Goal: Task Accomplishment & Management: Manage account settings

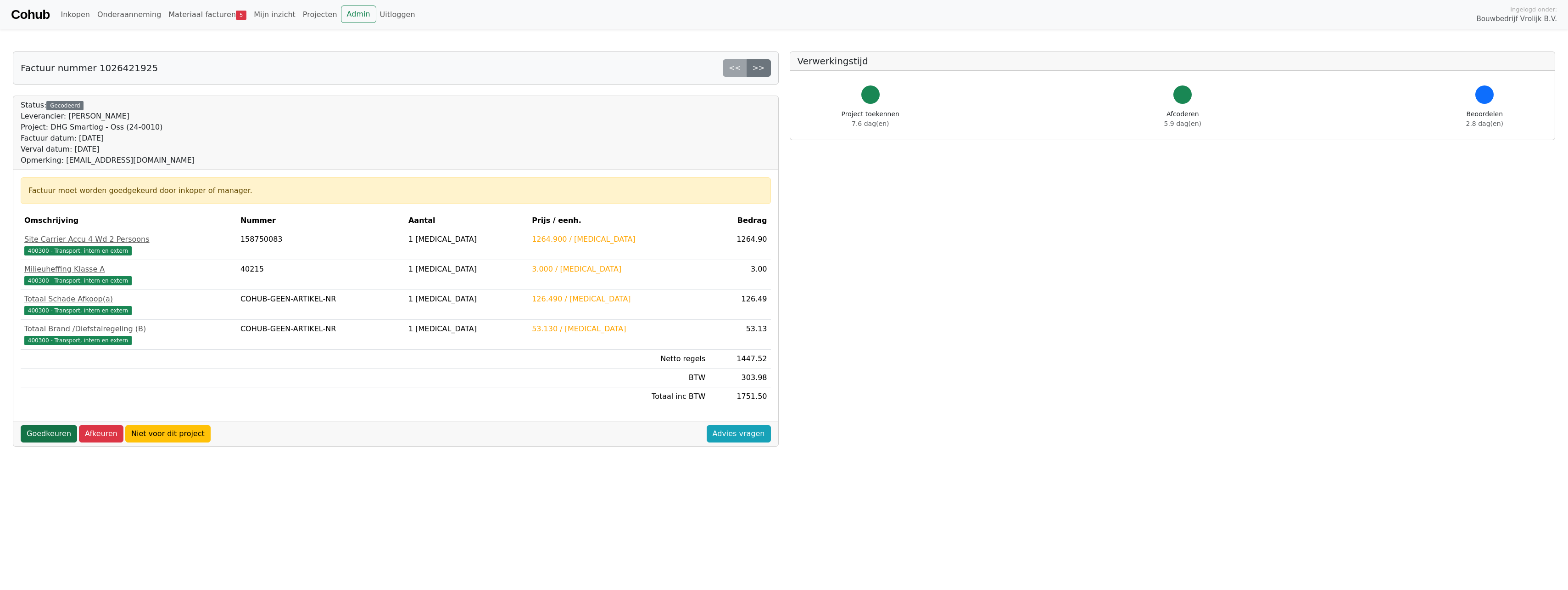
click at [57, 429] on link "Goedkeuren" at bounding box center [49, 434] width 57 height 18
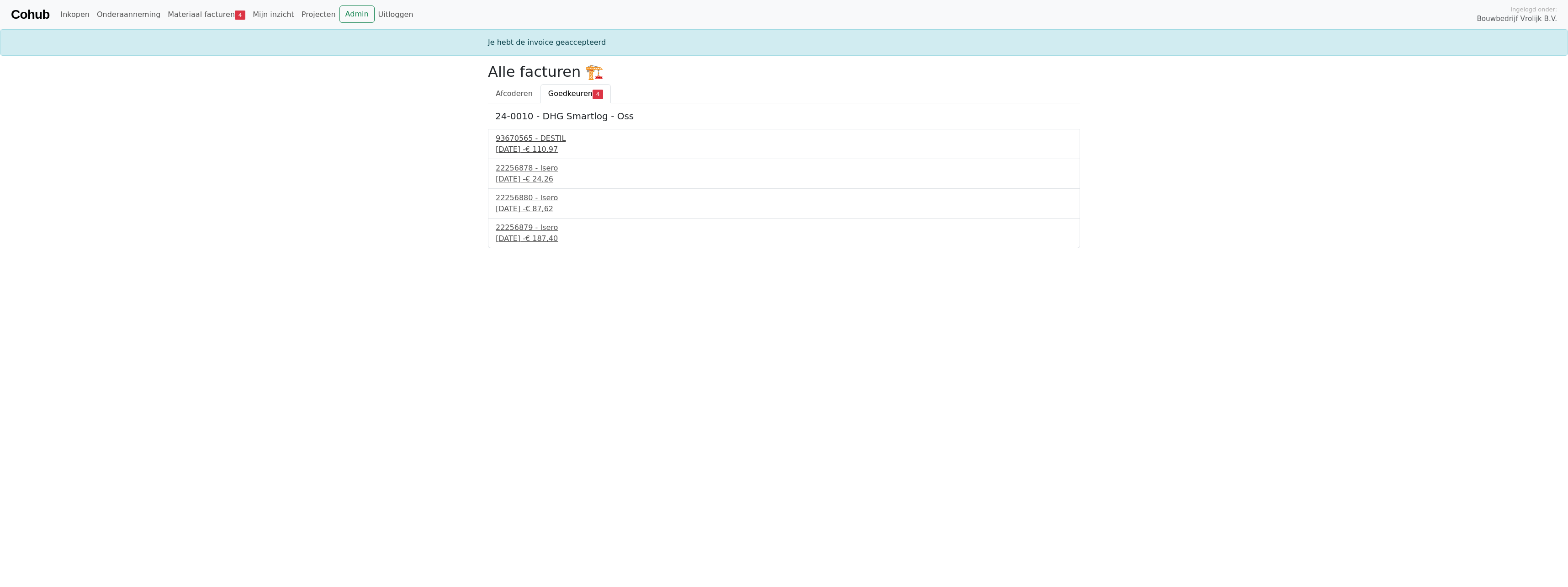
click at [521, 138] on div "93670565 - DESTIL" at bounding box center [784, 139] width 577 height 11
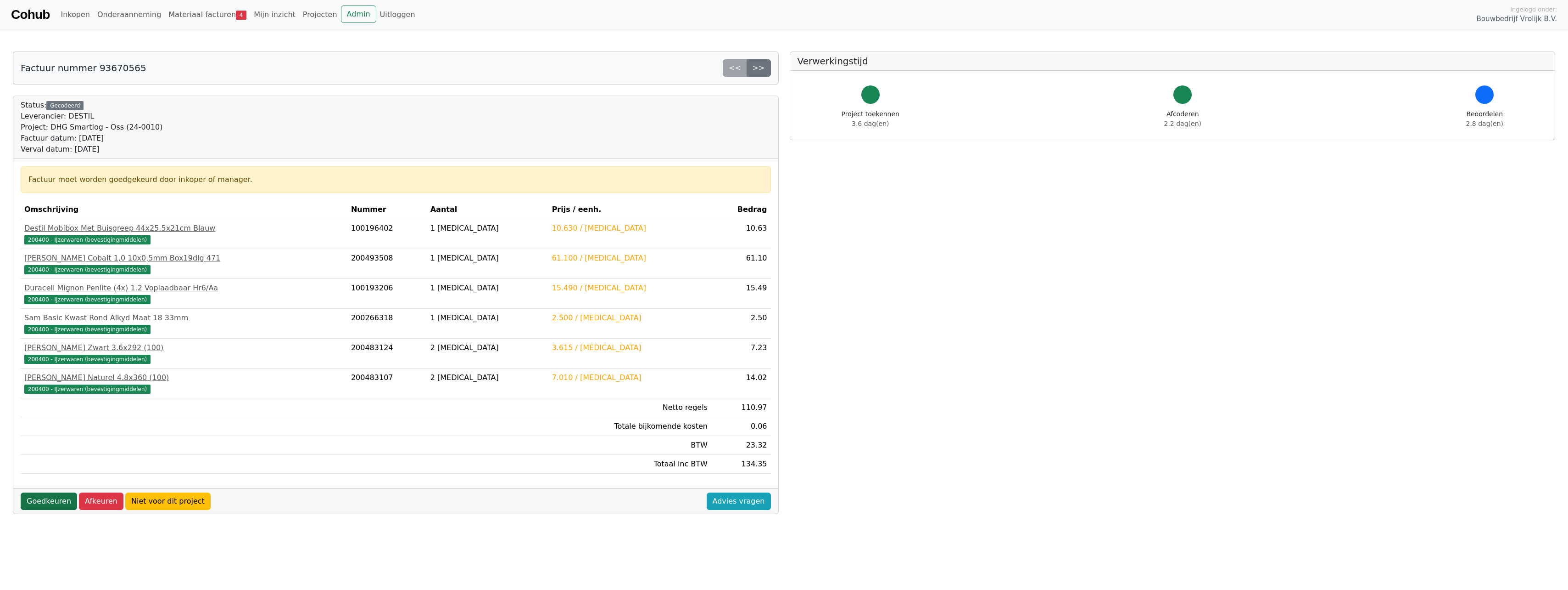
click at [43, 502] on link "Goedkeuren" at bounding box center [49, 501] width 57 height 18
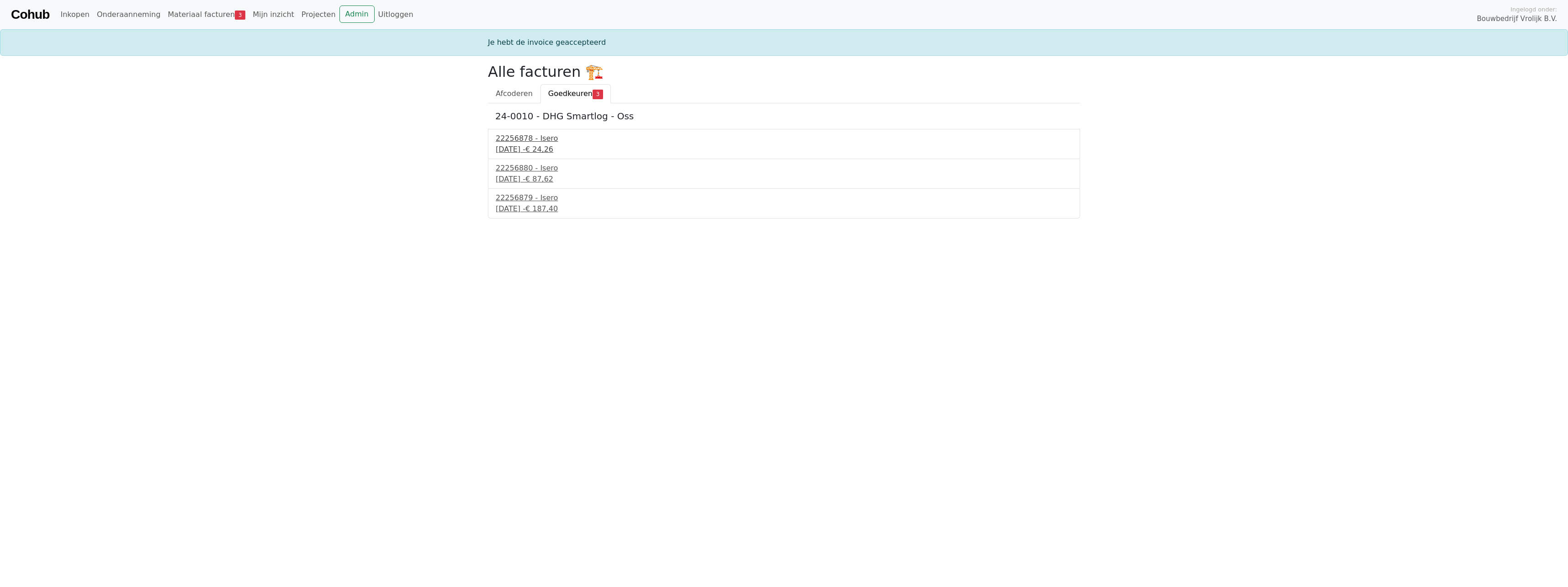
click at [522, 148] on div "[DATE] - € 24,26" at bounding box center [784, 149] width 577 height 11
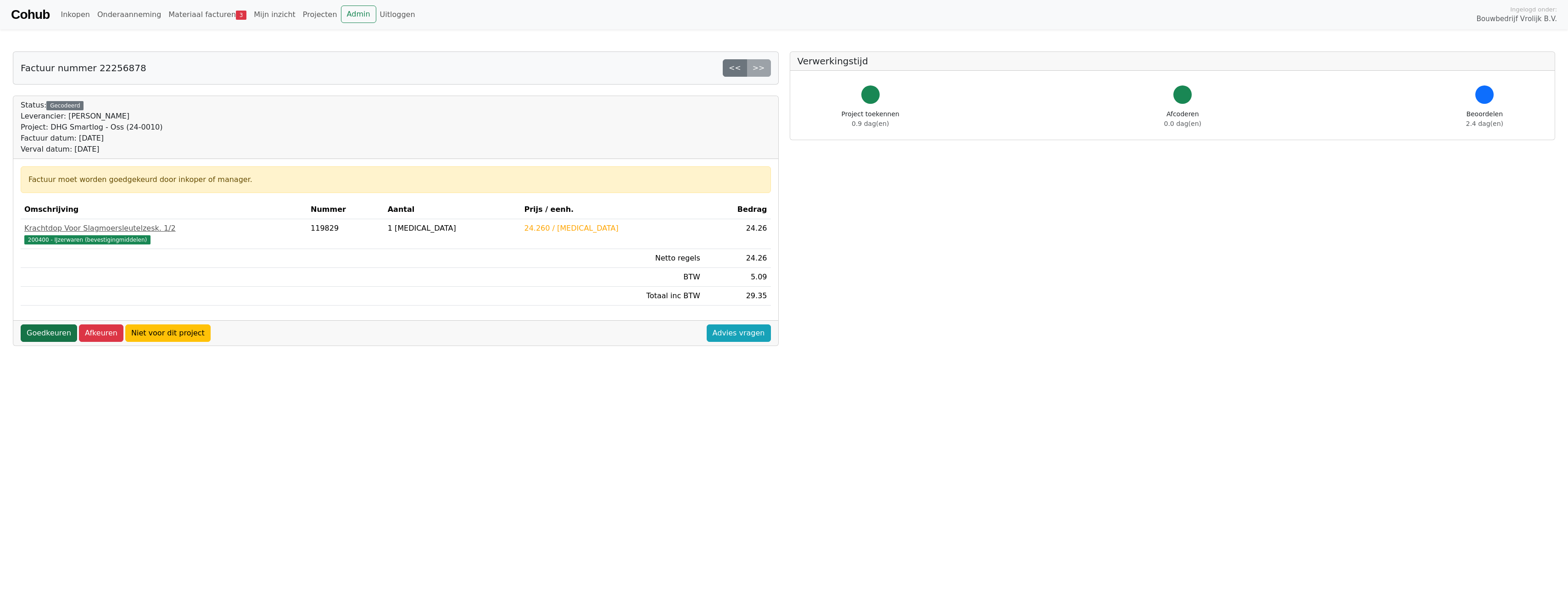
click at [41, 330] on link "Goedkeuren" at bounding box center [49, 333] width 57 height 18
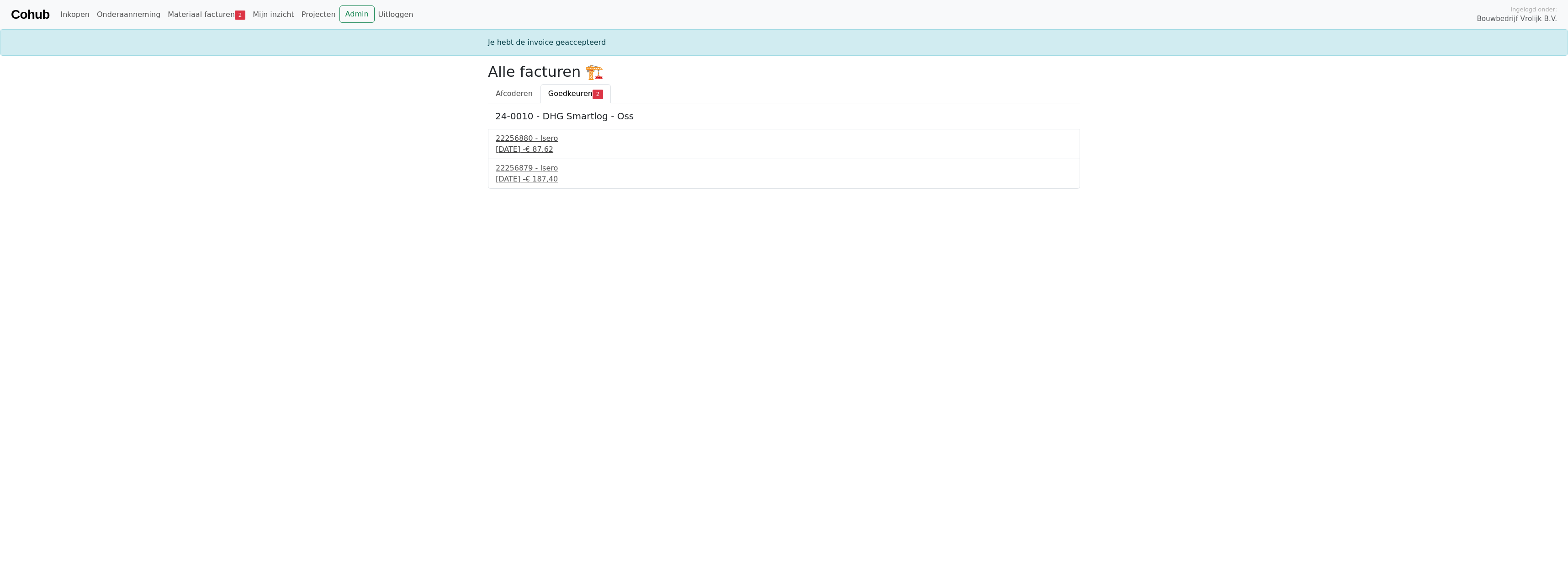
click at [520, 147] on div "23 september 2025 - € 87,62" at bounding box center [784, 149] width 577 height 11
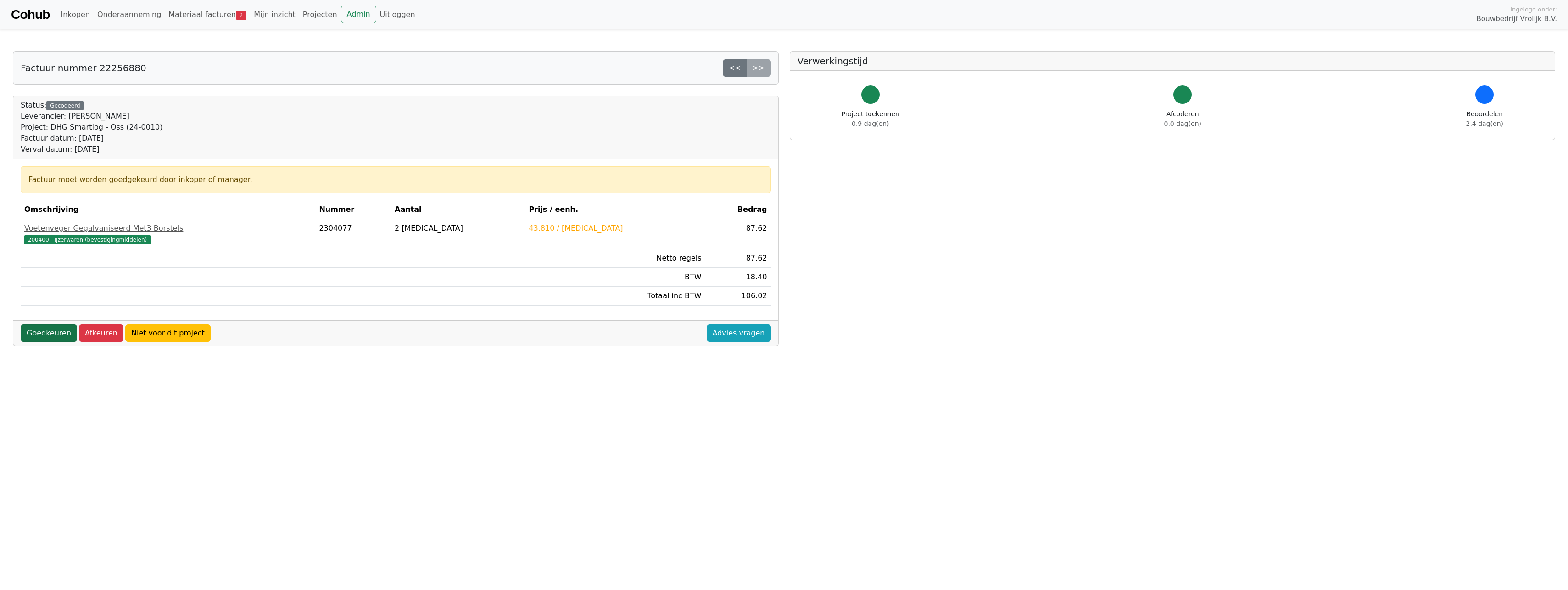
click at [51, 326] on link "Goedkeuren" at bounding box center [49, 333] width 57 height 18
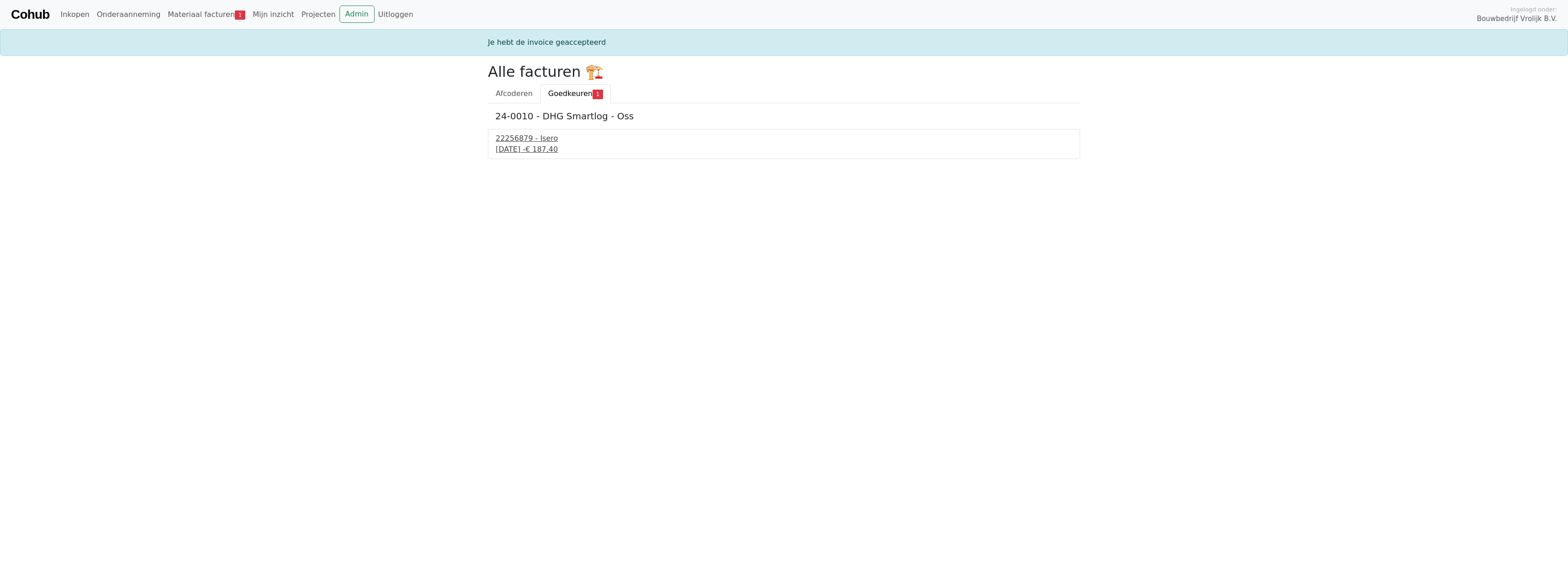
click at [536, 143] on div "22256879 - Isero" at bounding box center [784, 139] width 577 height 11
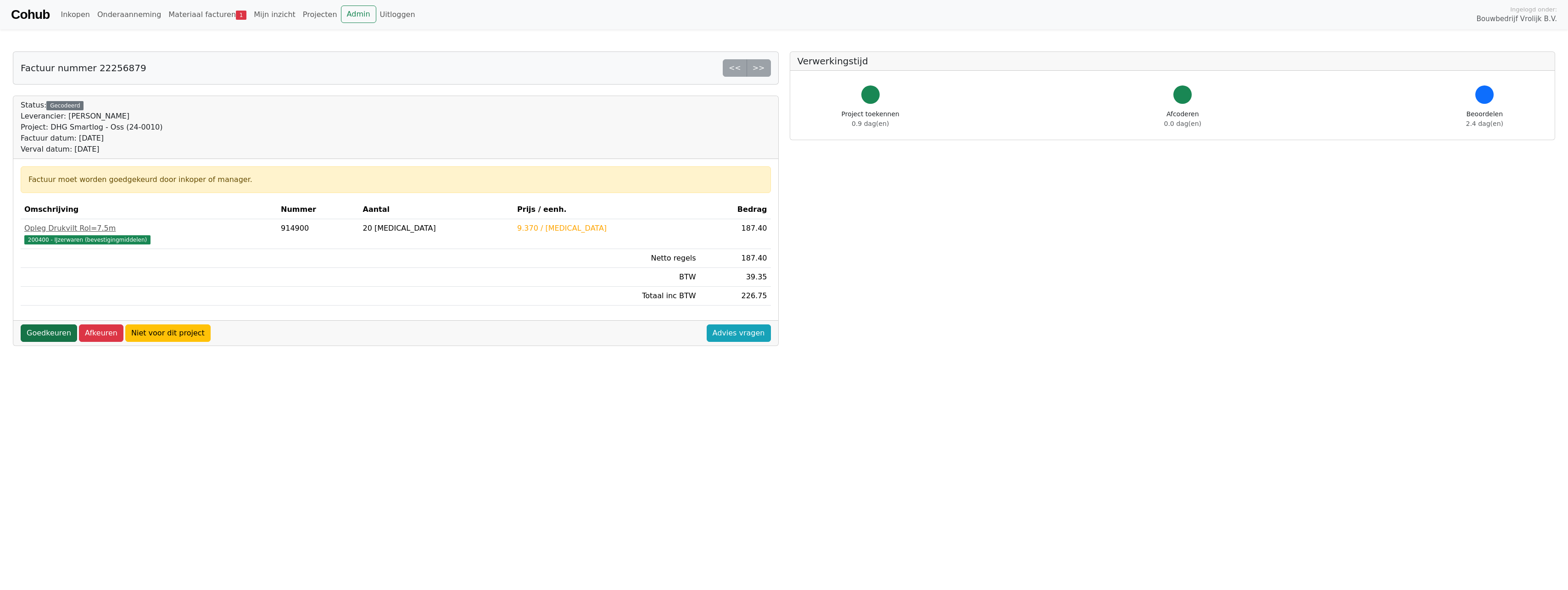
click at [56, 327] on link "Goedkeuren" at bounding box center [49, 333] width 57 height 18
